Goal: Use online tool/utility: Utilize a website feature to perform a specific function

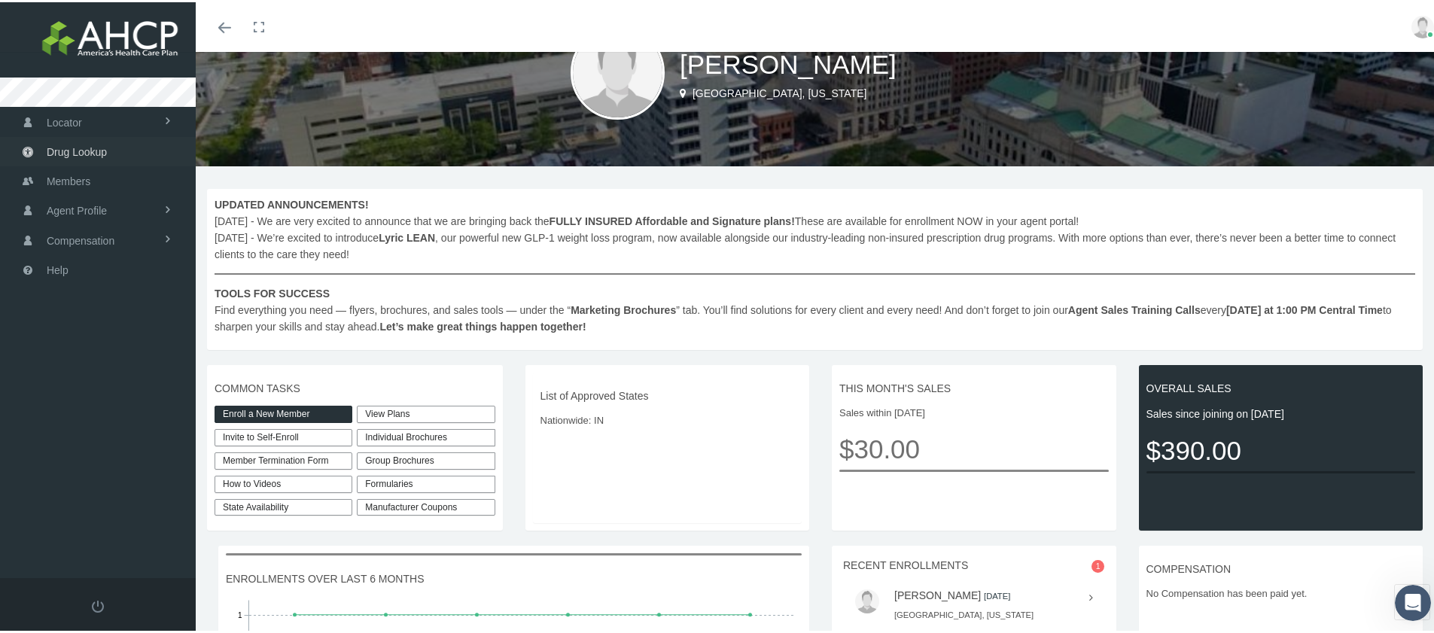
click at [94, 147] on span "Drug Lookup" at bounding box center [77, 149] width 60 height 29
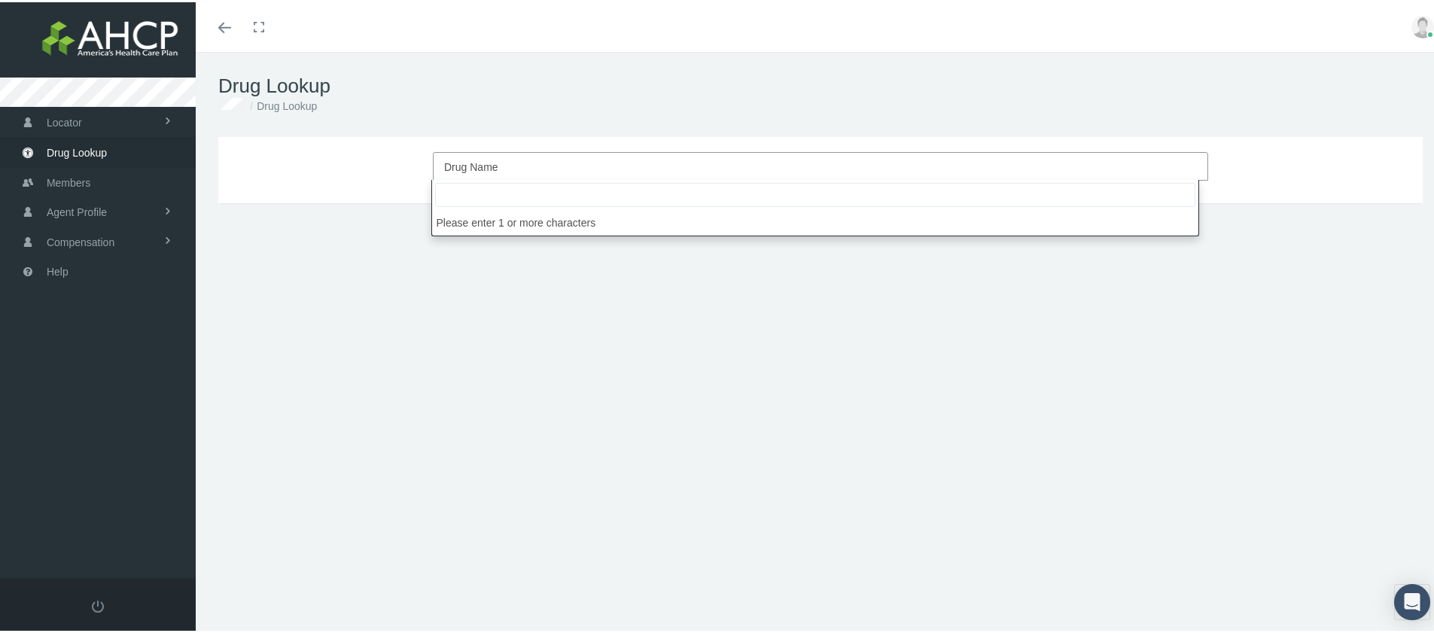
click at [583, 163] on span "Drug Name" at bounding box center [816, 165] width 744 height 20
click at [450, 194] on input "quelbree" at bounding box center [815, 193] width 760 height 24
type input "[MEDICAL_DATA]"
select select "[MEDICAL_DATA]"
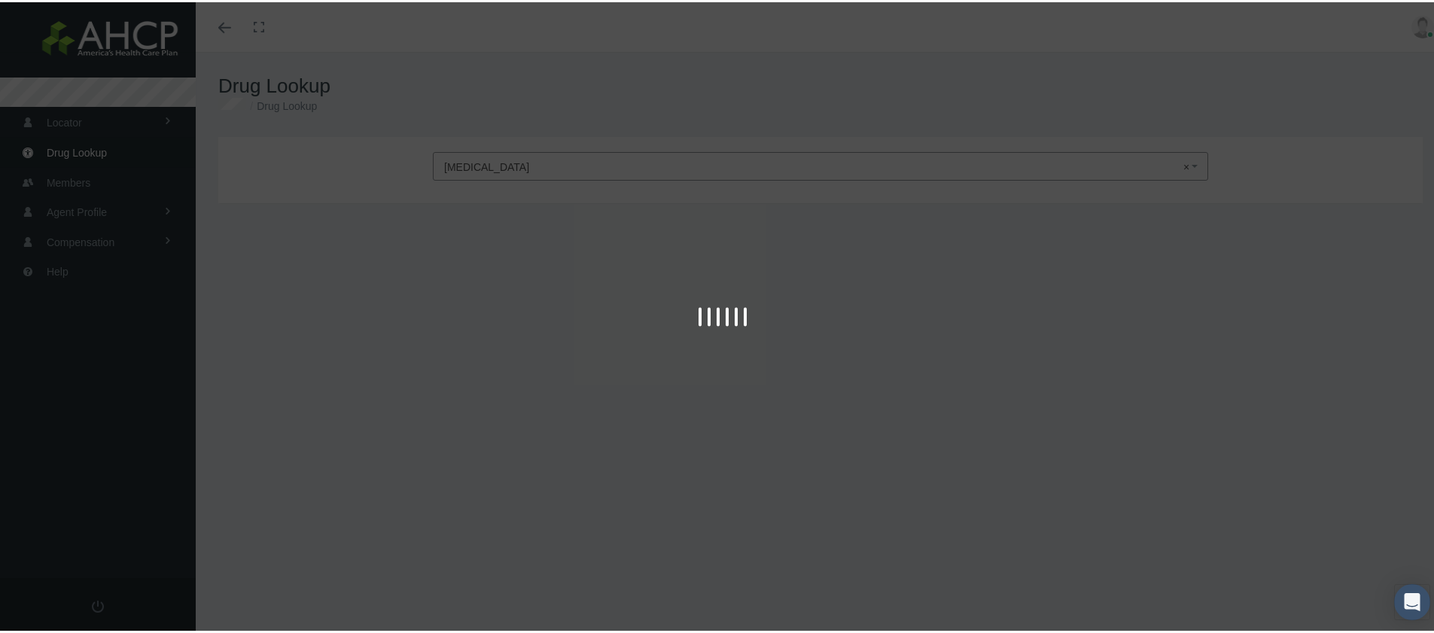
type input "30"
select select "Capsule Extended Release 24 Hour"
select select "100 MG"
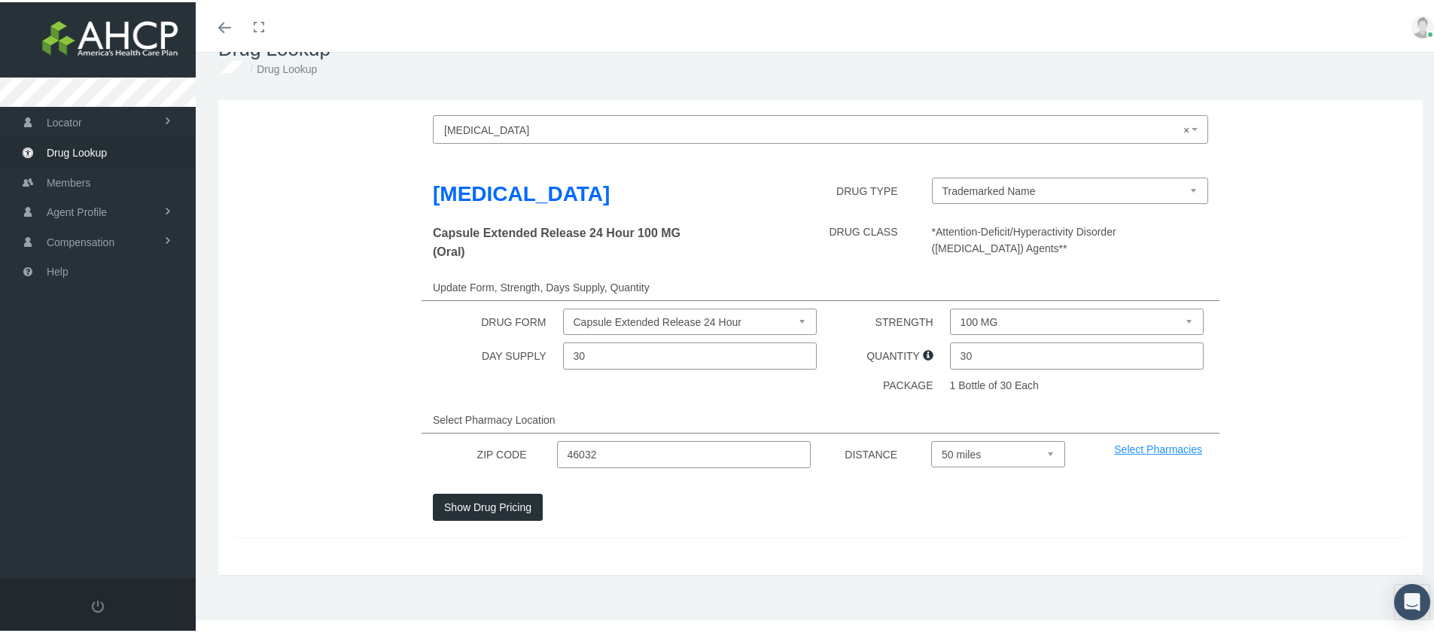
scroll to position [38, 0]
click at [501, 504] on button "Show Drug Pricing" at bounding box center [488, 503] width 110 height 27
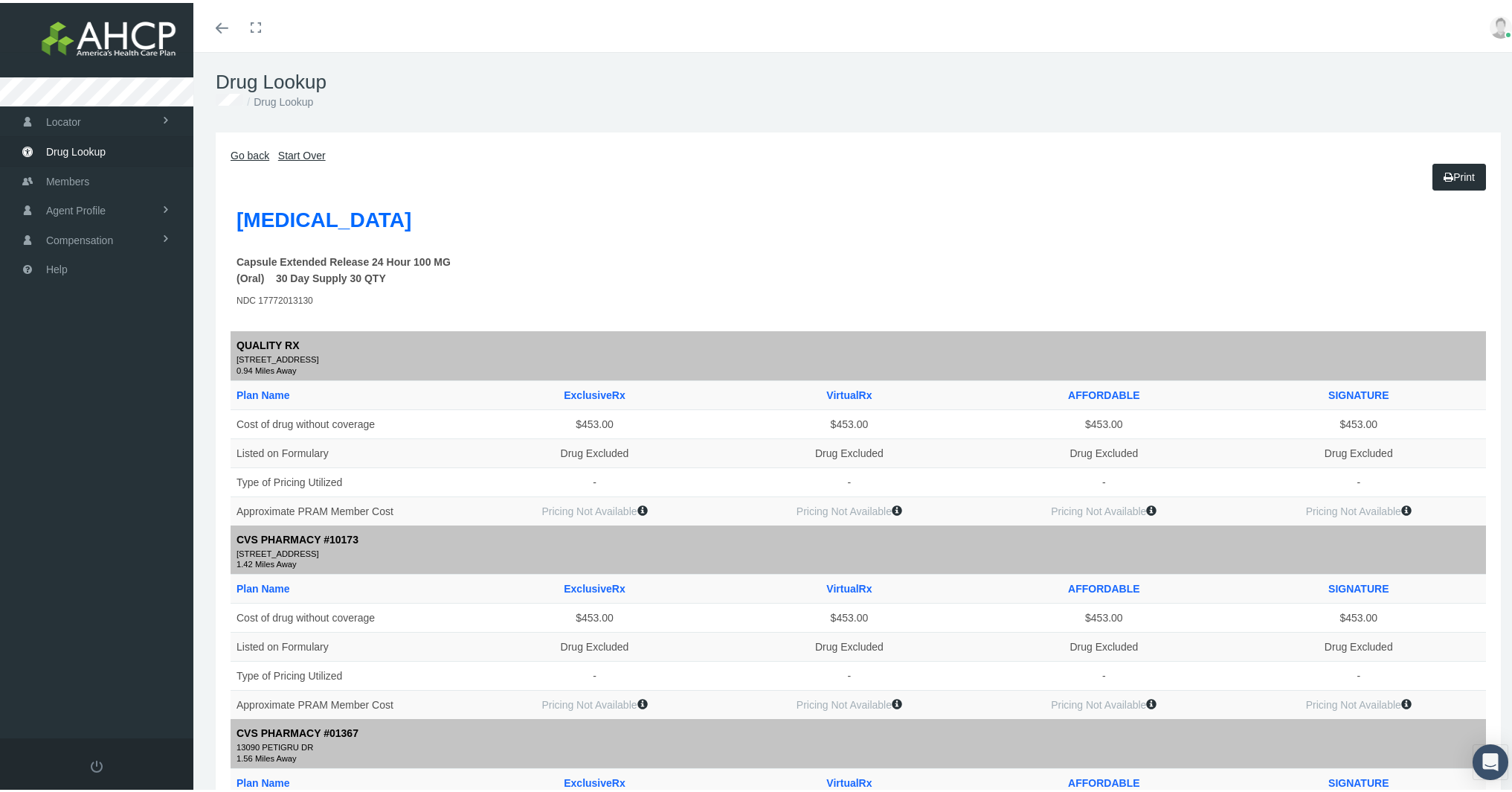
scroll to position [643, 0]
